Goal: Information Seeking & Learning: Understand process/instructions

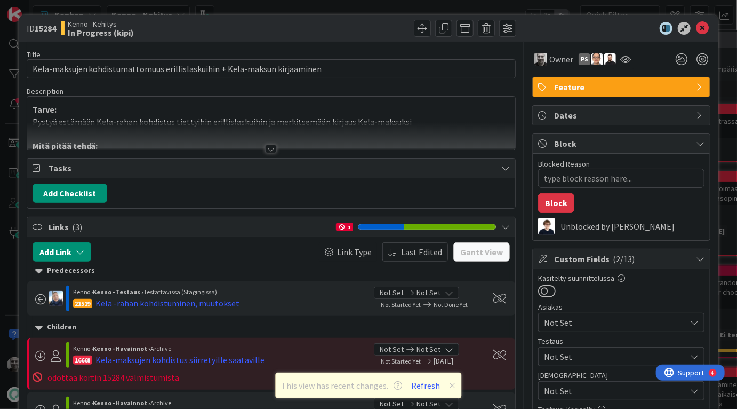
type textarea "x"
click at [427, 384] on button "Refresh" at bounding box center [426, 385] width 36 height 14
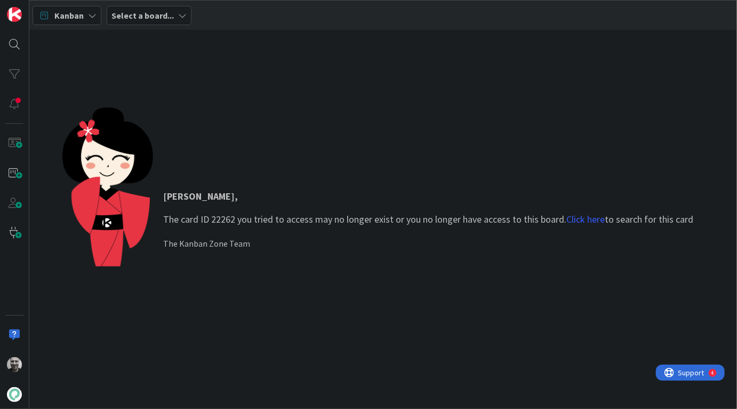
click at [252, 216] on p "Jaakko , The card ID 22262 you tried to access may no longer exist or you no lo…" at bounding box center [429, 207] width 530 height 37
click at [597, 225] on link "Click here" at bounding box center [586, 219] width 38 height 12
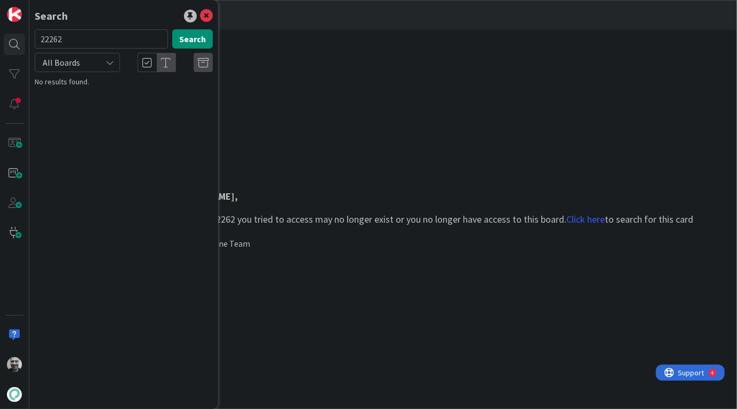
click at [101, 66] on div "All Boards" at bounding box center [77, 62] width 85 height 19
click at [200, 41] on button "Search" at bounding box center [192, 38] width 41 height 19
click at [308, 99] on div "Jaakko , The card ID 22262 you tried to access may no longer exist or you no lo…" at bounding box center [383, 219] width 708 height 379
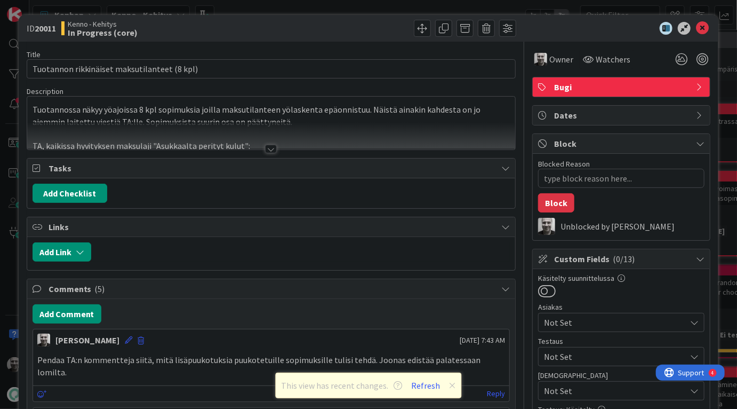
type textarea "x"
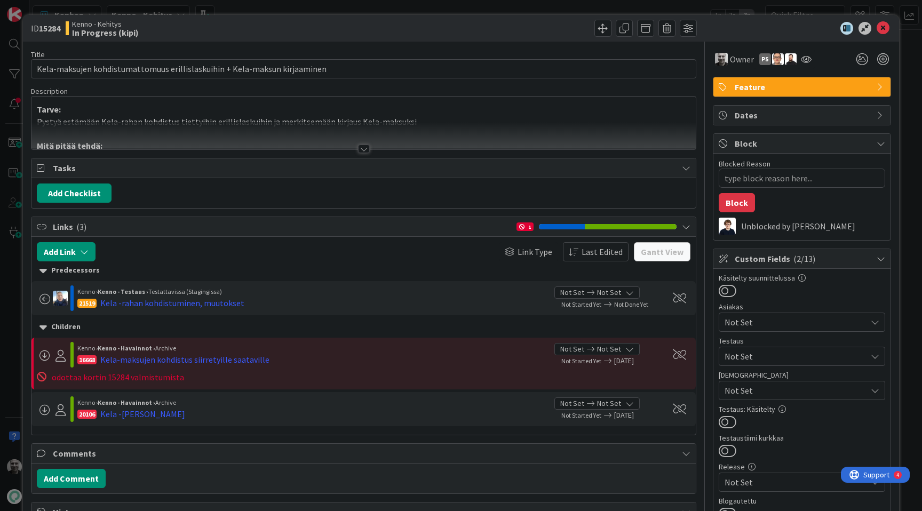
click at [361, 152] on div at bounding box center [364, 149] width 12 height 9
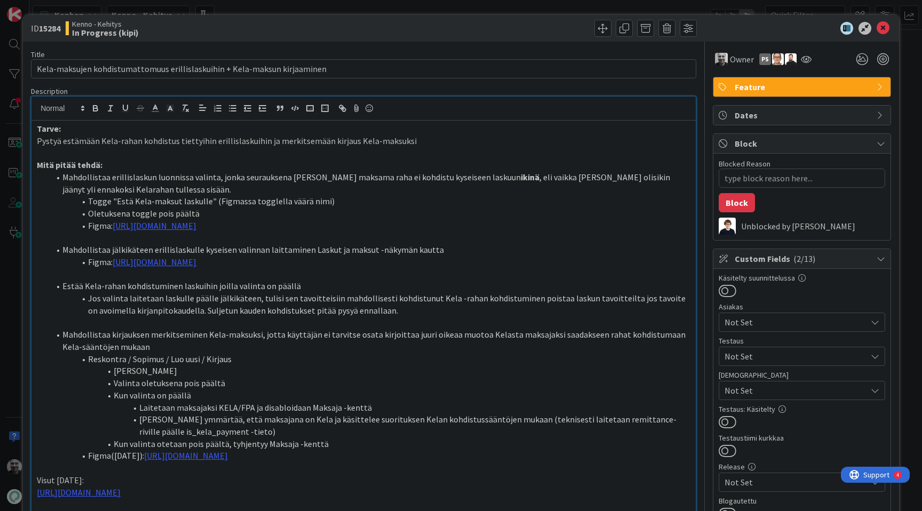
click at [404, 202] on li "Togge "Estä Kela-maksut laskulle" (Figmassa togglella väärä nimi)" at bounding box center [370, 201] width 641 height 12
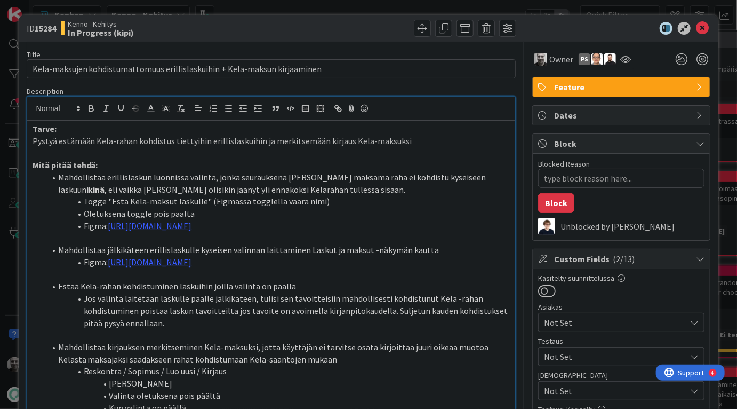
click at [323, 161] on p "Mitä pitää tehdä:" at bounding box center [272, 165] width 478 height 12
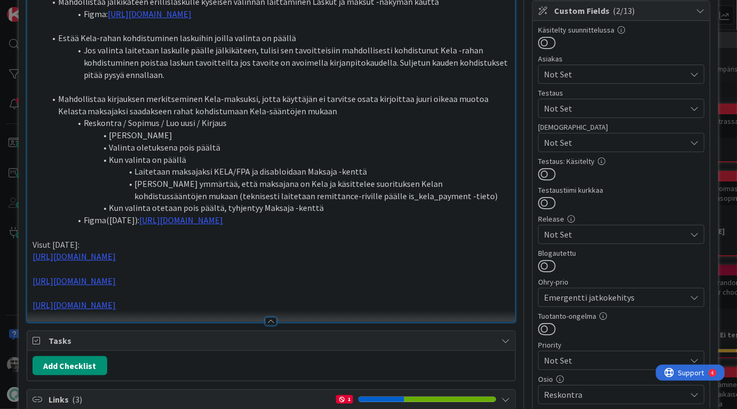
scroll to position [263, 0]
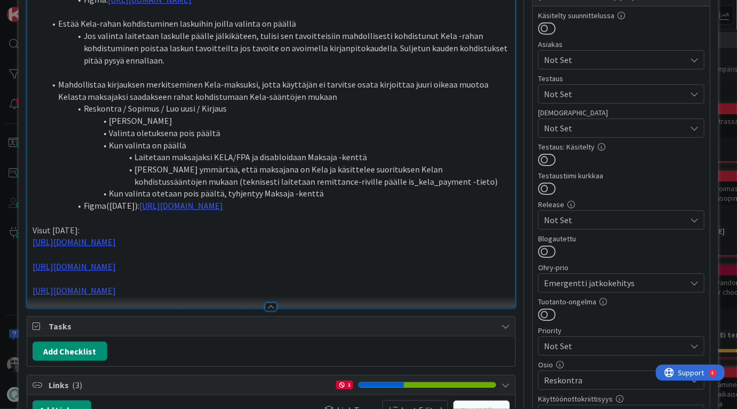
click at [286, 187] on li "[PERSON_NAME] ymmärtää, että maksajana on Kela ja käsittelee suorituksen Kelan …" at bounding box center [277, 175] width 465 height 24
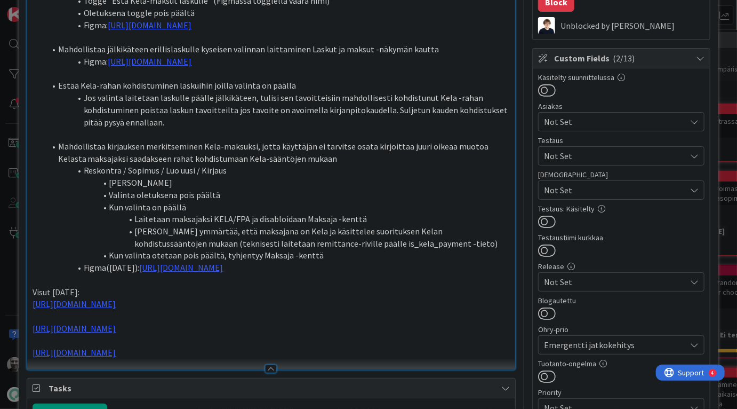
click at [285, 177] on li "Reskontra / Sopimus / Luo uusi / Kirjaus" at bounding box center [277, 170] width 465 height 12
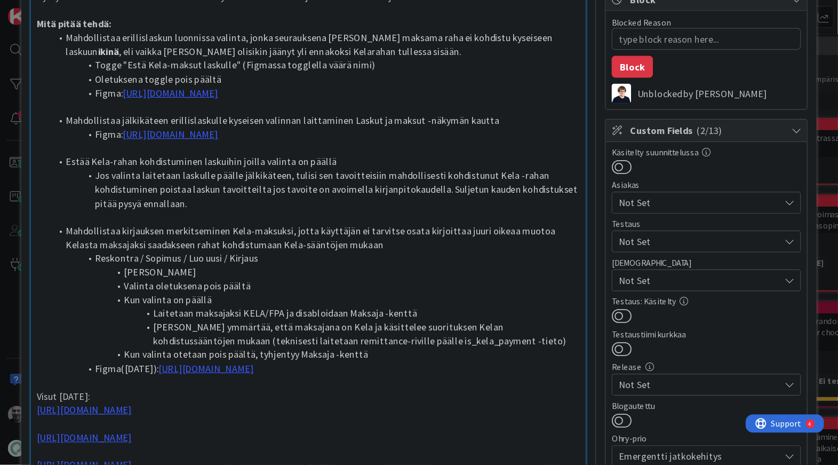
scroll to position [145, 0]
click at [218, 179] on li "Jos valinta laitetaan laskulle päälle jälkikäteen, tulisi sen tavoitteisiin mah…" at bounding box center [277, 166] width 465 height 36
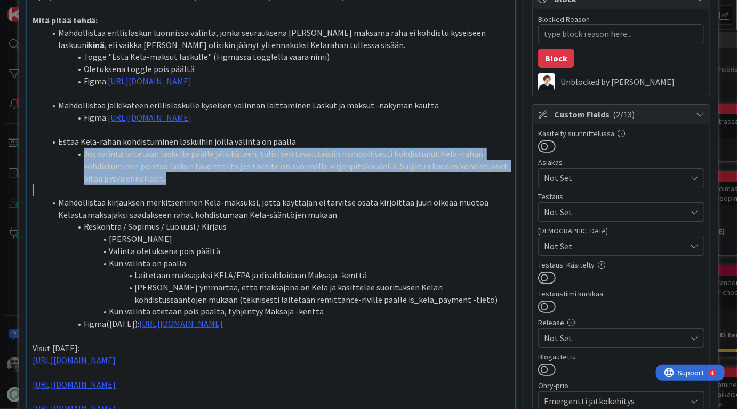
click at [218, 179] on li "Jos valinta laitetaan laskulle päälle jälkikäteen, tulisi sen tavoitteisiin mah…" at bounding box center [277, 166] width 465 height 36
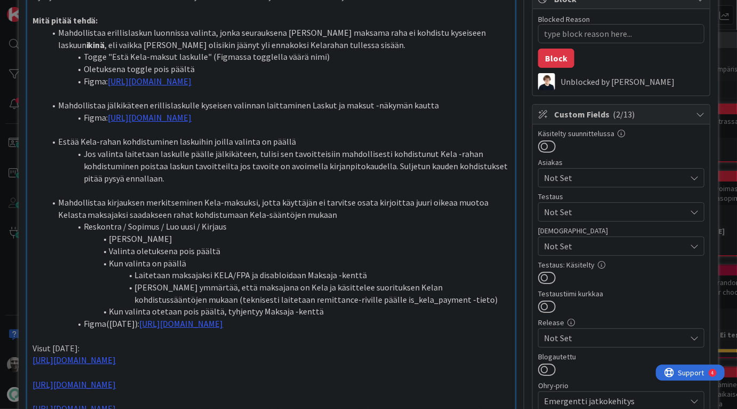
click at [307, 124] on li "Figma: https://www.figma.com/design/s06ePFuGvSFkRRSBp8p43G/Reskontra?node-id=23…" at bounding box center [277, 118] width 465 height 12
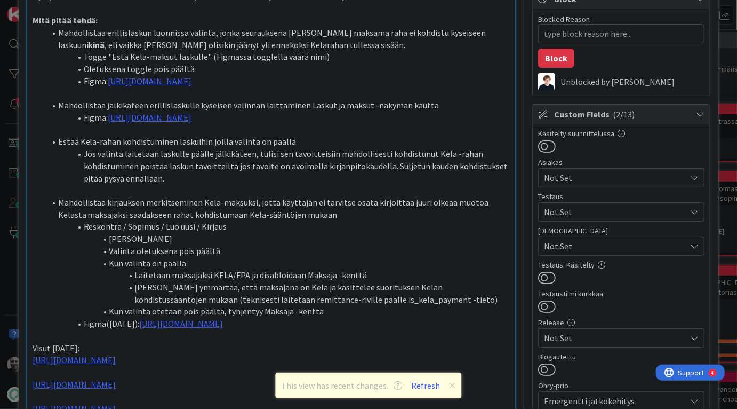
type textarea "x"
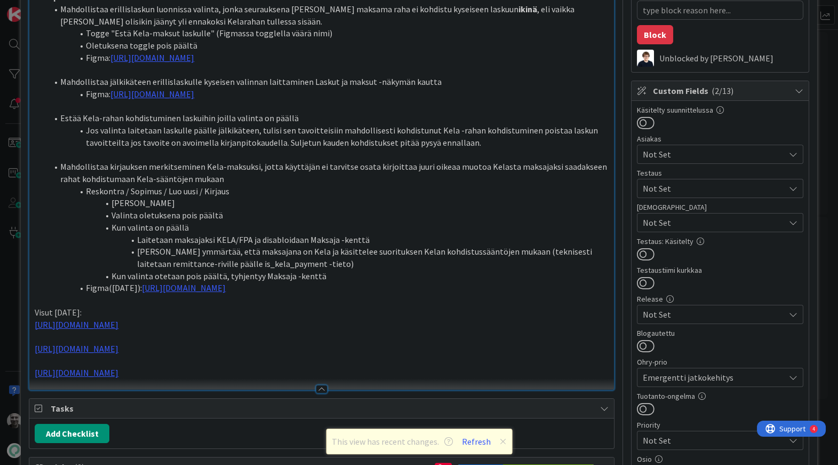
scroll to position [169, 0]
click at [338, 128] on li "Jos valinta laitetaan laskulle päälle jälkikäteen, tulisi sen tavoitteisiin mah…" at bounding box center [327, 136] width 561 height 24
click at [479, 408] on button "Refresh" at bounding box center [476, 441] width 36 height 14
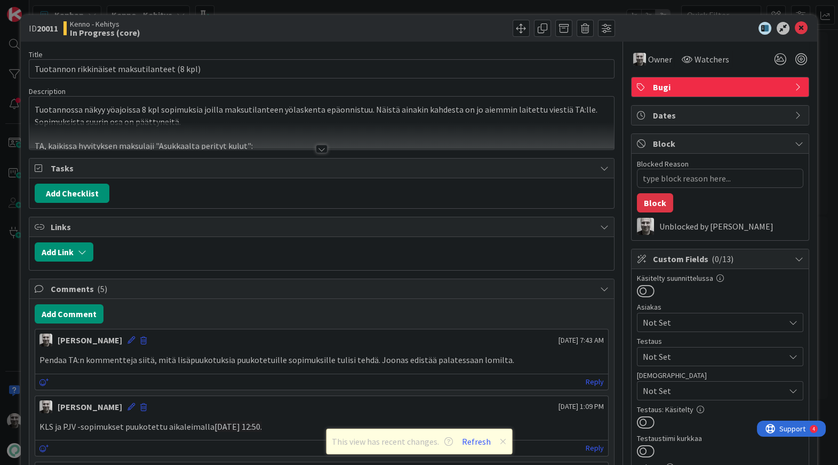
type textarea "x"
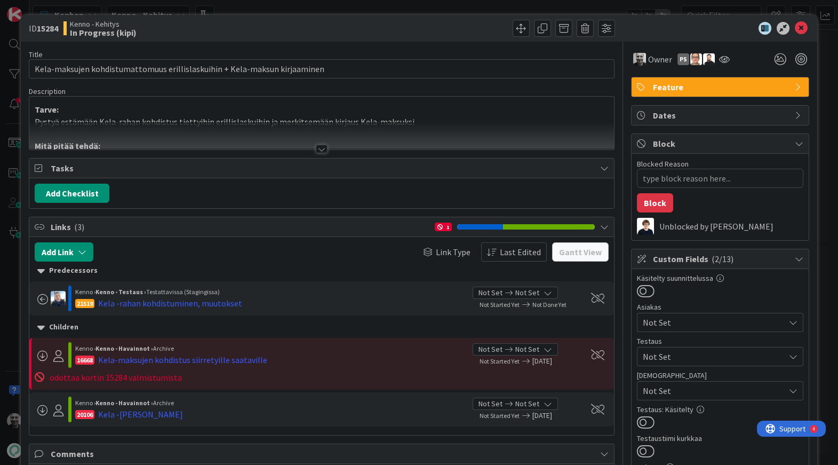
click at [323, 149] on div at bounding box center [322, 149] width 12 height 9
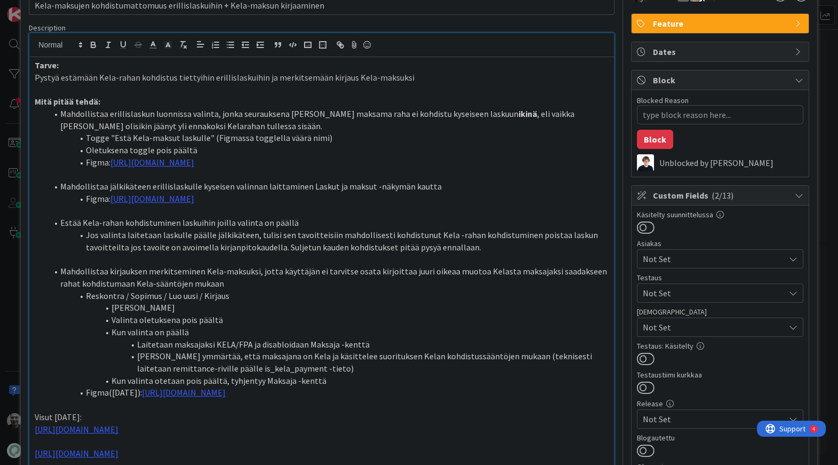
scroll to position [62, 0]
type textarea "x"
